Goal: Task Accomplishment & Management: Manage account settings

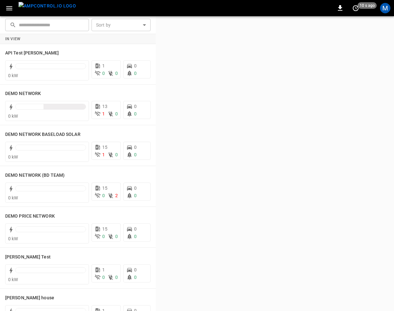
click at [252, 137] on div at bounding box center [275, 163] width 238 height 295
click at [9, 7] on icon "button" at bounding box center [9, 8] width 8 height 8
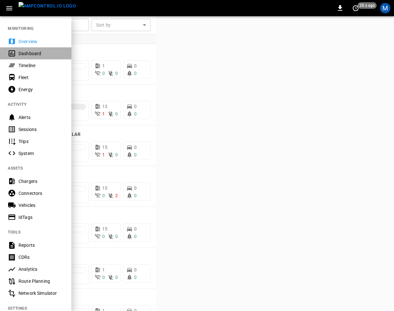
click at [26, 55] on div "Dashboard" at bounding box center [41, 53] width 45 height 6
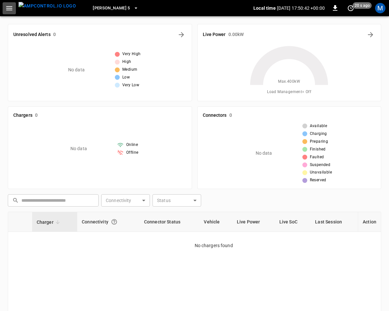
click at [4, 10] on button "button" at bounding box center [9, 8] width 13 height 12
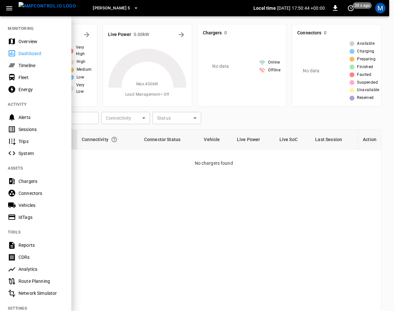
click at [21, 42] on div "Overview" at bounding box center [41, 41] width 45 height 6
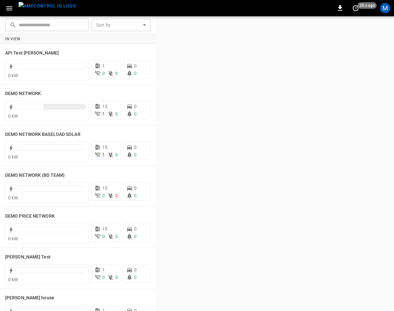
click at [93, 10] on div "0 20 s ago M" at bounding box center [197, 8] width 394 height 16
click at [89, 9] on div "0 20 s ago M" at bounding box center [197, 8] width 394 height 16
click at [330, 9] on div "M" at bounding box center [385, 8] width 10 height 10
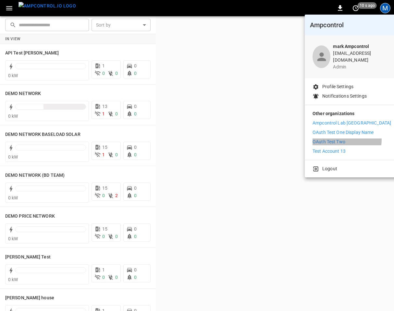
click at [330, 139] on p "OAuth Test Two" at bounding box center [329, 142] width 33 height 7
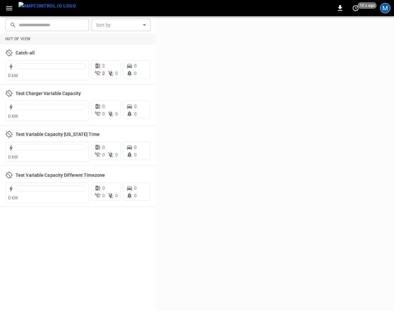
click at [385, 11] on div "M" at bounding box center [385, 8] width 10 height 10
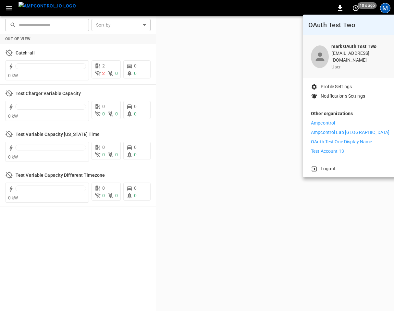
click at [347, 130] on p "Ampcontrol Lab Germany" at bounding box center [350, 132] width 79 height 7
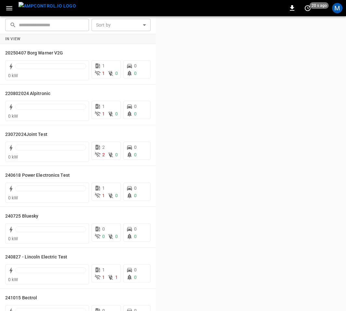
click at [6, 7] on icon "button" at bounding box center [9, 8] width 8 height 8
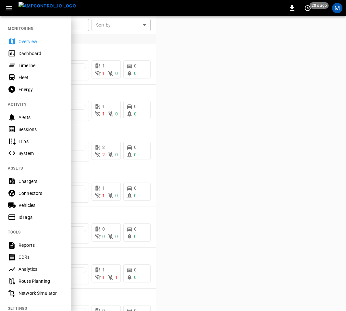
click at [27, 93] on div "Energy" at bounding box center [35, 89] width 71 height 12
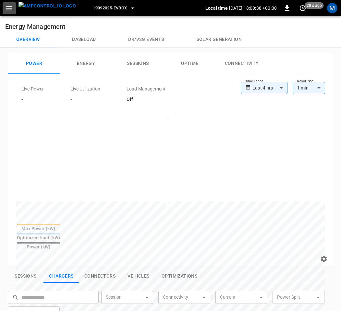
click at [11, 9] on icon "button" at bounding box center [9, 8] width 8 height 8
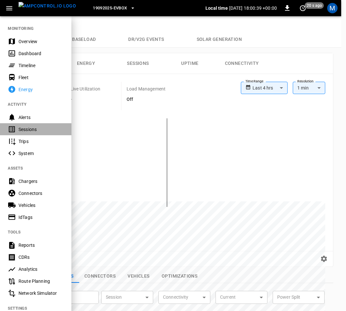
click at [18, 135] on div "Sessions" at bounding box center [35, 129] width 71 height 12
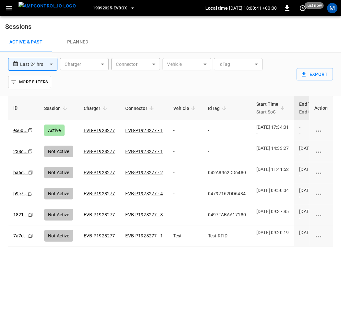
click at [10, 11] on icon "button" at bounding box center [9, 8] width 8 height 8
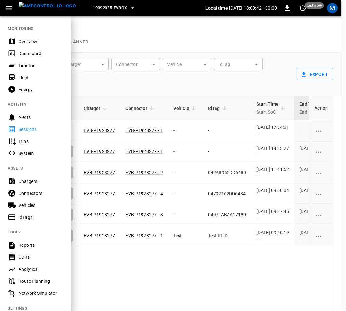
click at [18, 44] on div "Overview" at bounding box center [35, 41] width 71 height 12
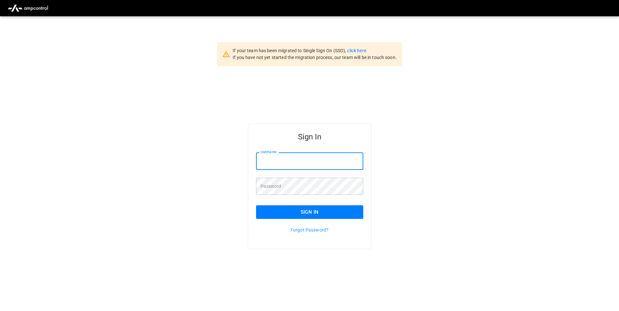
click at [325, 168] on input "Username" at bounding box center [309, 161] width 107 height 17
type input "**********"
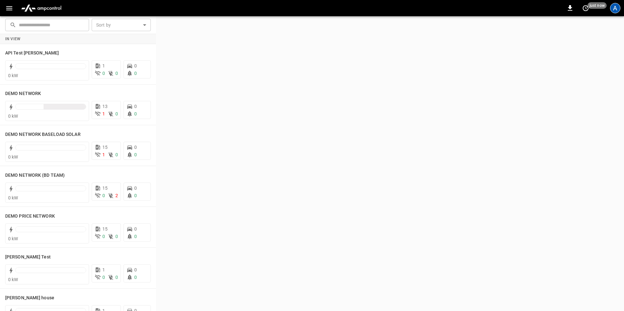
click at [614, 13] on div "A" at bounding box center [615, 8] width 10 height 10
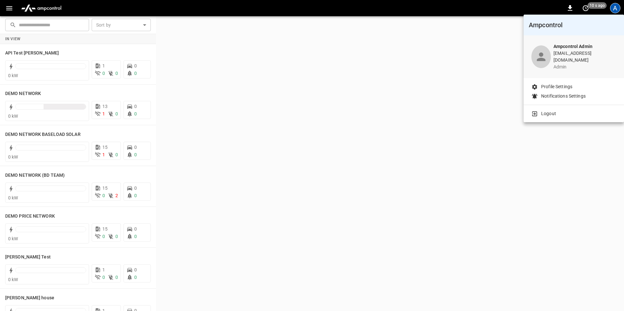
click at [544, 110] on p "Logout" at bounding box center [548, 113] width 15 height 7
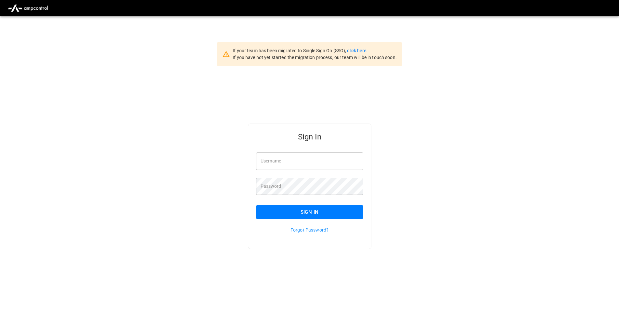
click at [316, 172] on div "Password Password" at bounding box center [305, 182] width 115 height 25
click at [315, 164] on input "Username" at bounding box center [309, 161] width 107 height 17
click at [450, 237] on div "Sign In Username Username Password Password Sign In Forgot Password?" at bounding box center [309, 196] width 619 height 261
